Goal: Information Seeking & Learning: Learn about a topic

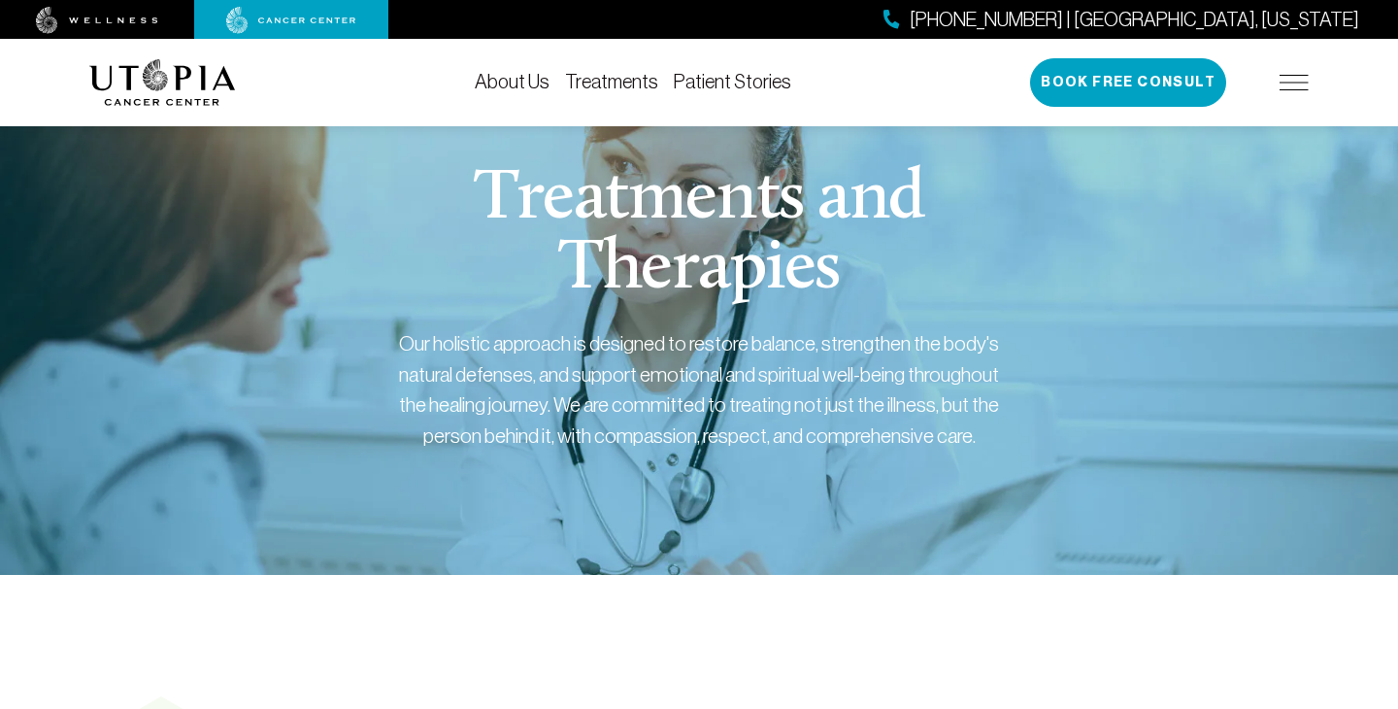
click at [616, 88] on link "Treatments" at bounding box center [611, 81] width 93 height 21
click at [608, 82] on link "Treatments" at bounding box center [611, 81] width 93 height 21
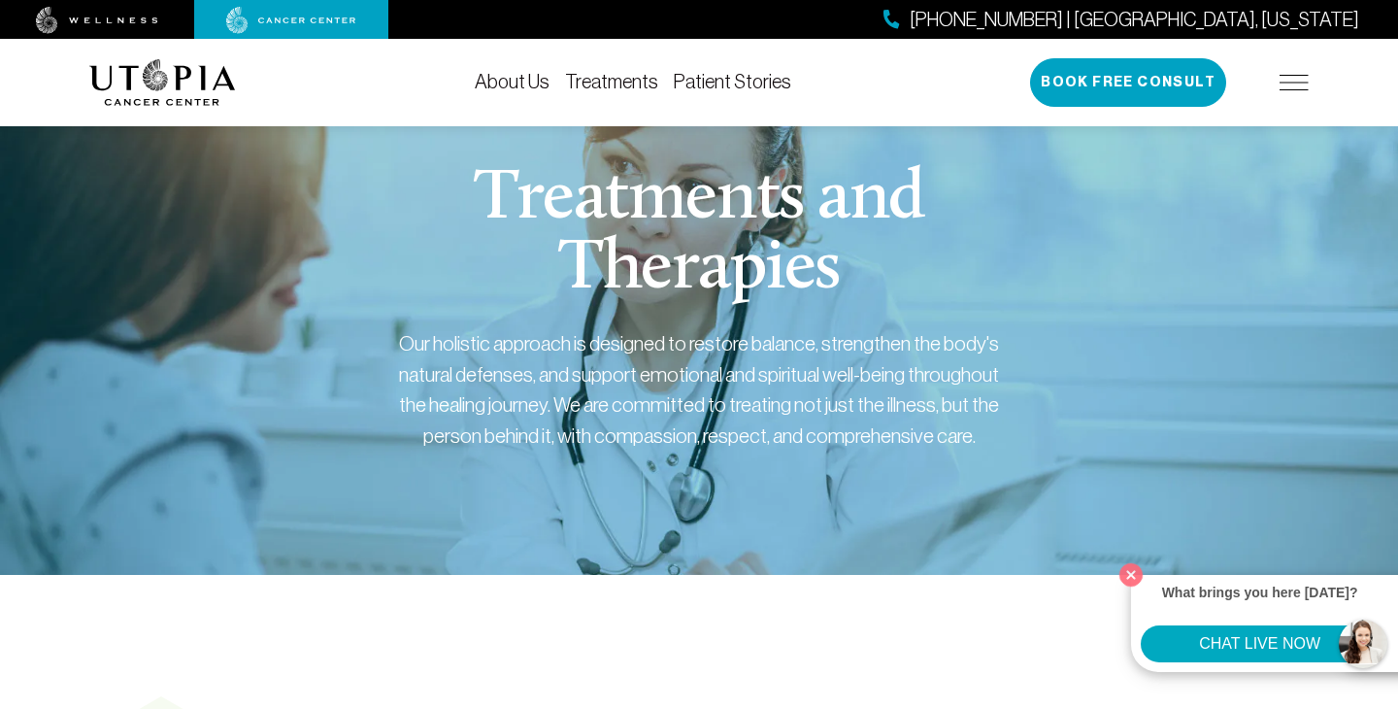
click at [630, 83] on link "Treatments" at bounding box center [611, 81] width 93 height 21
click at [1126, 573] on button "Close" at bounding box center [1132, 574] width 40 height 40
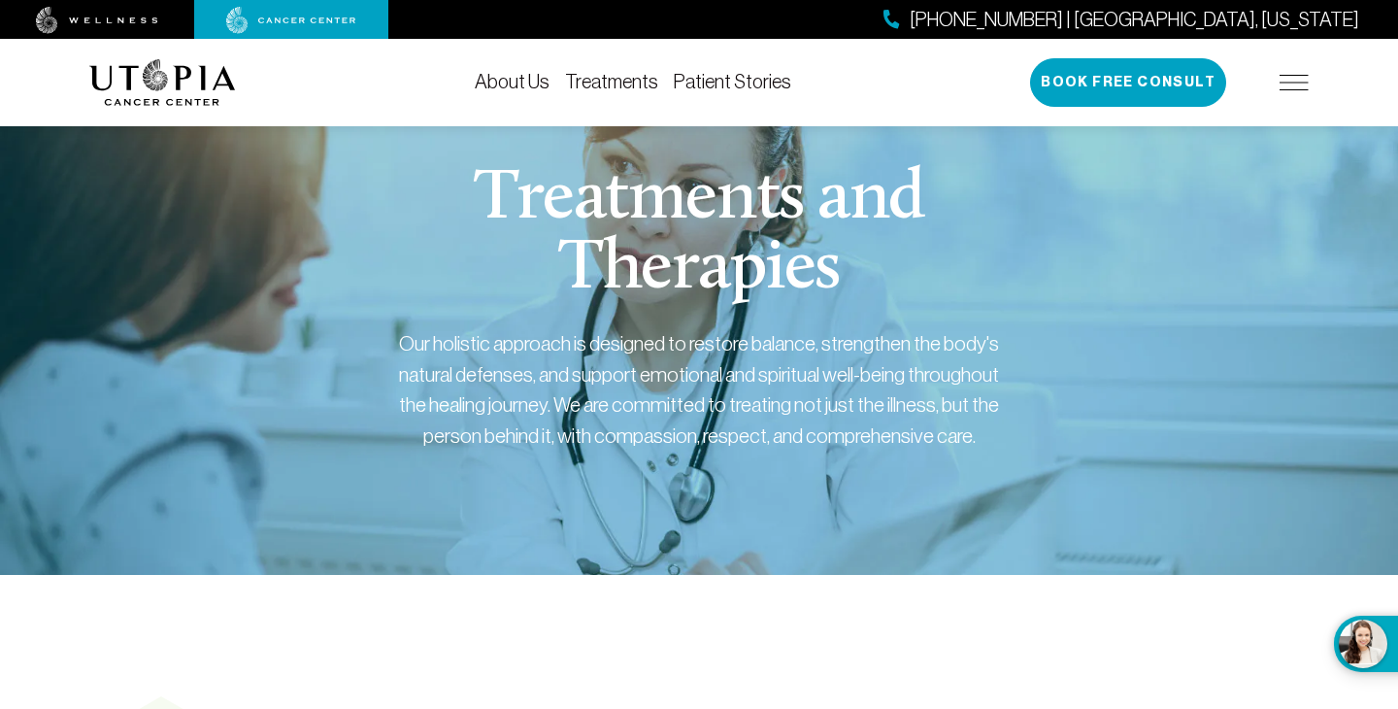
click at [641, 83] on link "Treatments" at bounding box center [611, 81] width 93 height 21
click at [598, 78] on link "Treatments" at bounding box center [611, 81] width 93 height 21
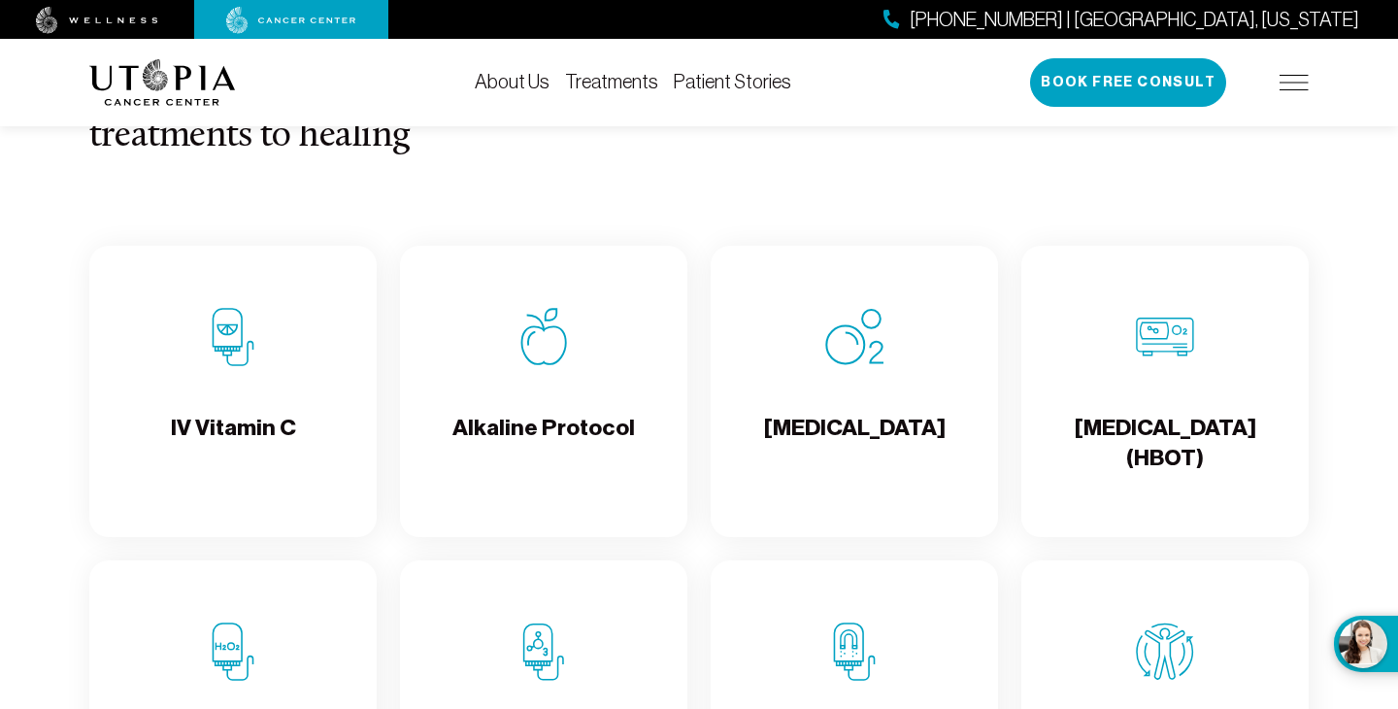
scroll to position [1840, 0]
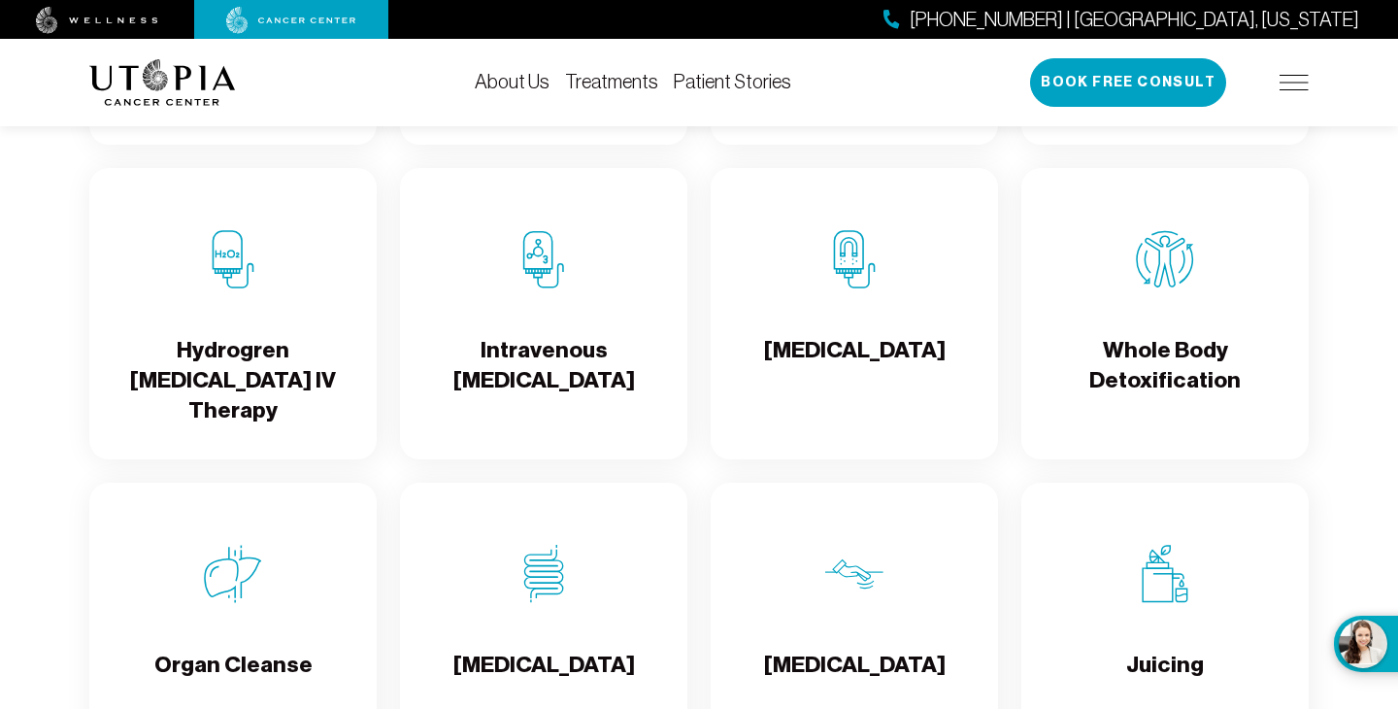
click at [574, 398] on h4 "Intravenous [MEDICAL_DATA]" at bounding box center [544, 366] width 256 height 63
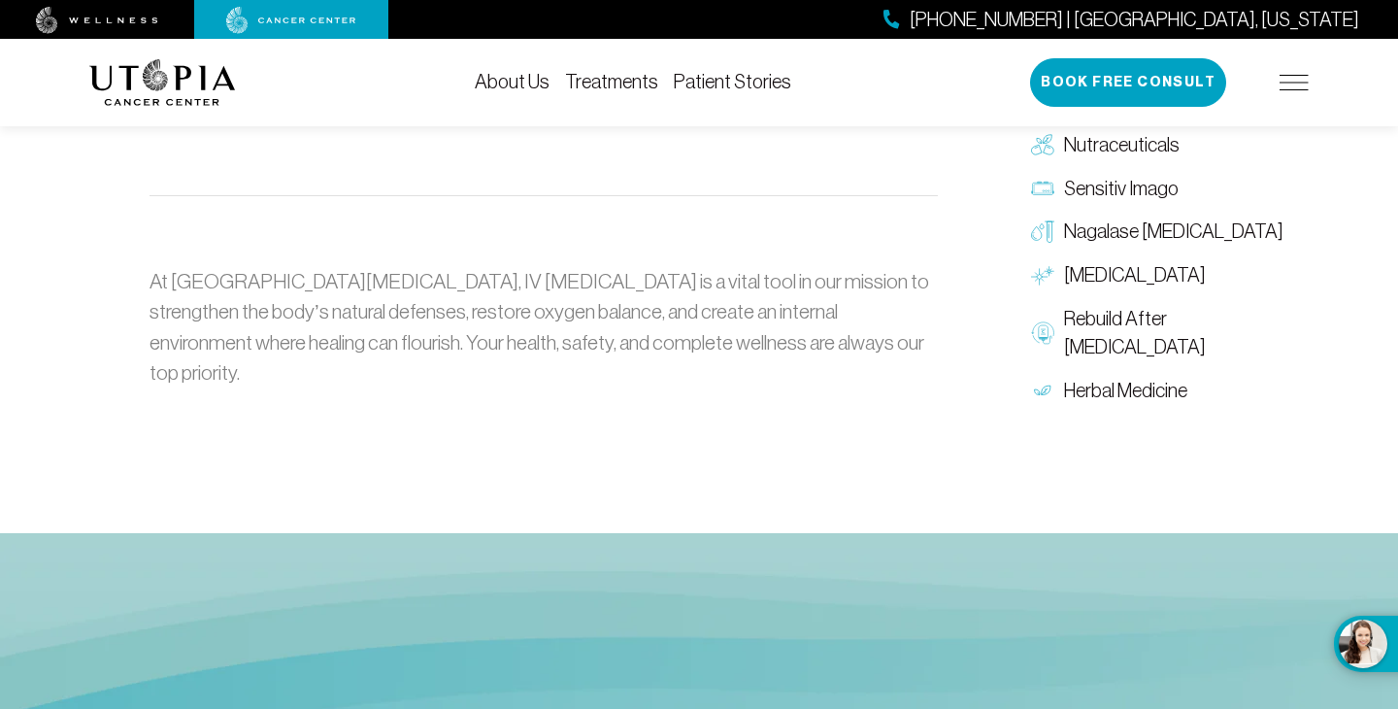
scroll to position [4131, 0]
